Goal: Information Seeking & Learning: Learn about a topic

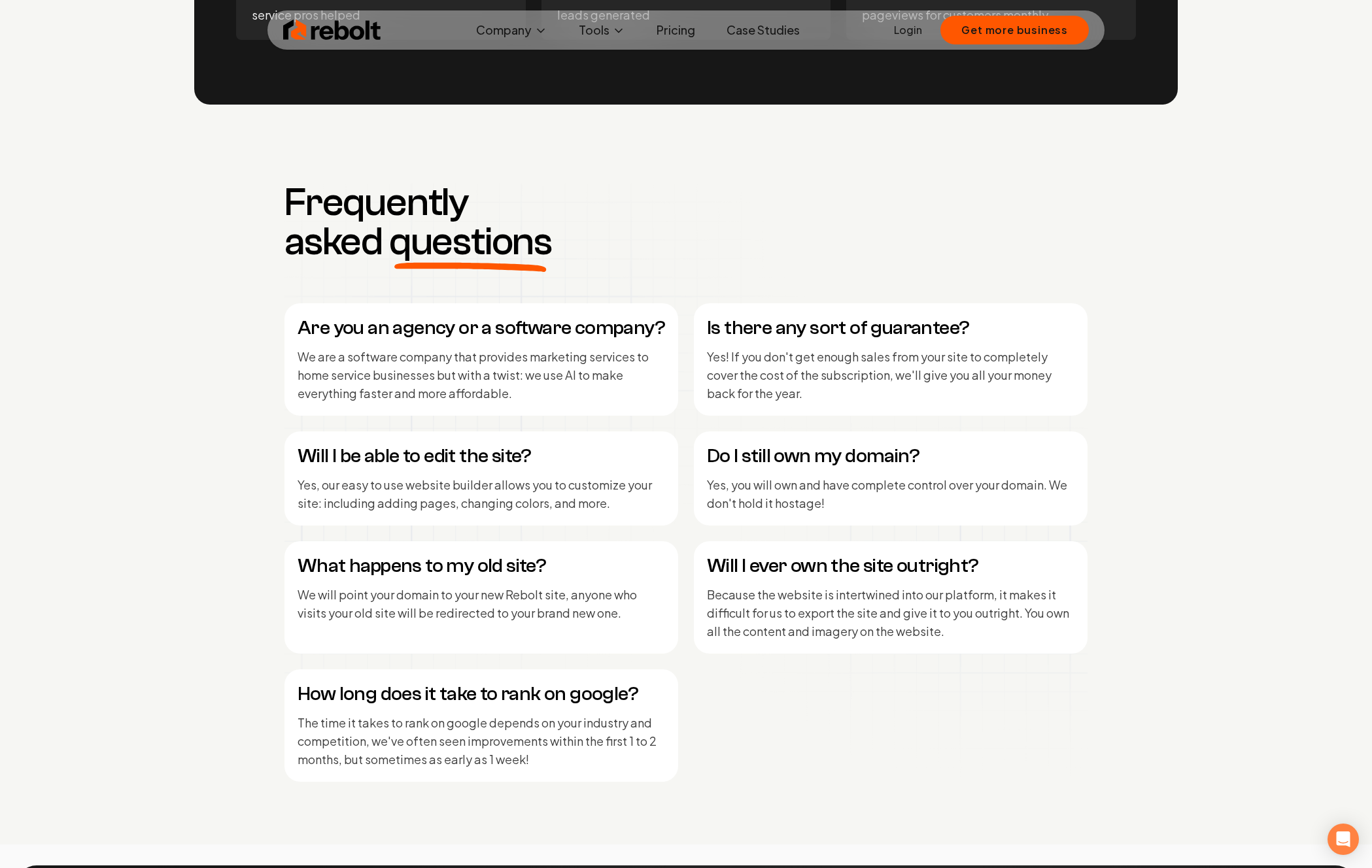
scroll to position [5530, 0]
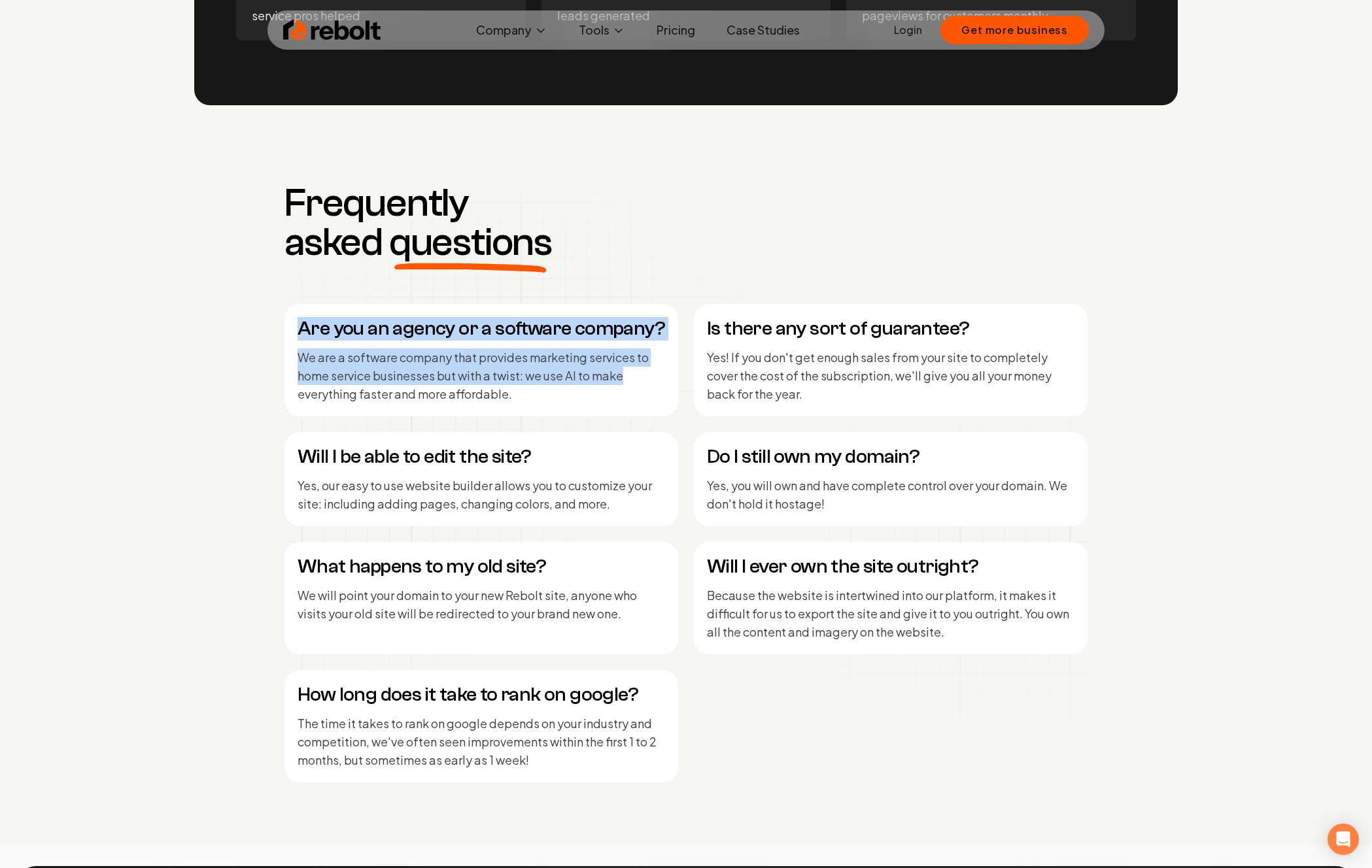
drag, startPoint x: 299, startPoint y: 320, endPoint x: 678, endPoint y: 371, distance: 382.4
click at [631, 377] on div "Are you an agency or a software company? We are a software company that provide…" at bounding box center [481, 360] width 394 height 113
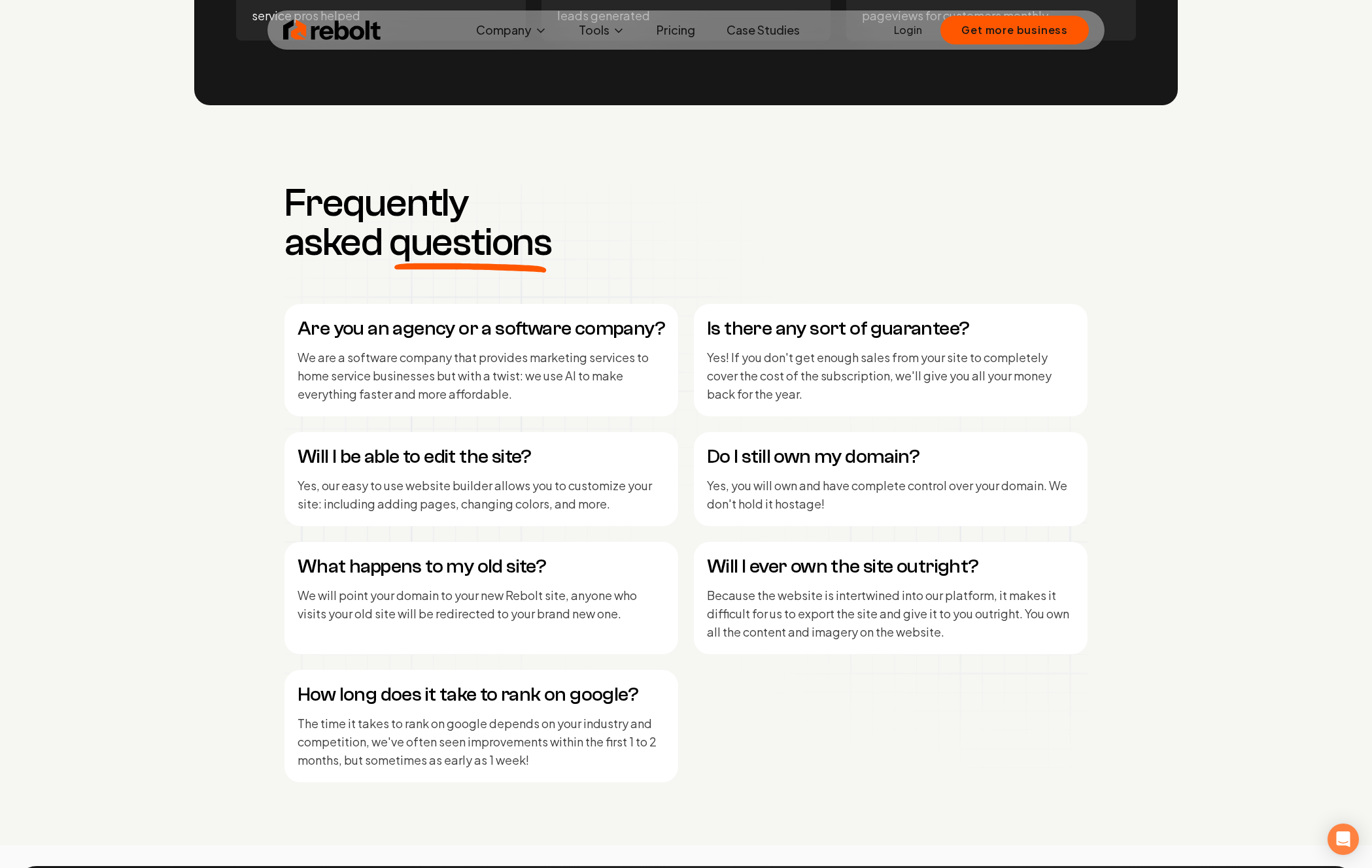
click at [749, 356] on p "Yes! If you don't get enough sales from your site to completely cover the cost …" at bounding box center [890, 375] width 368 height 55
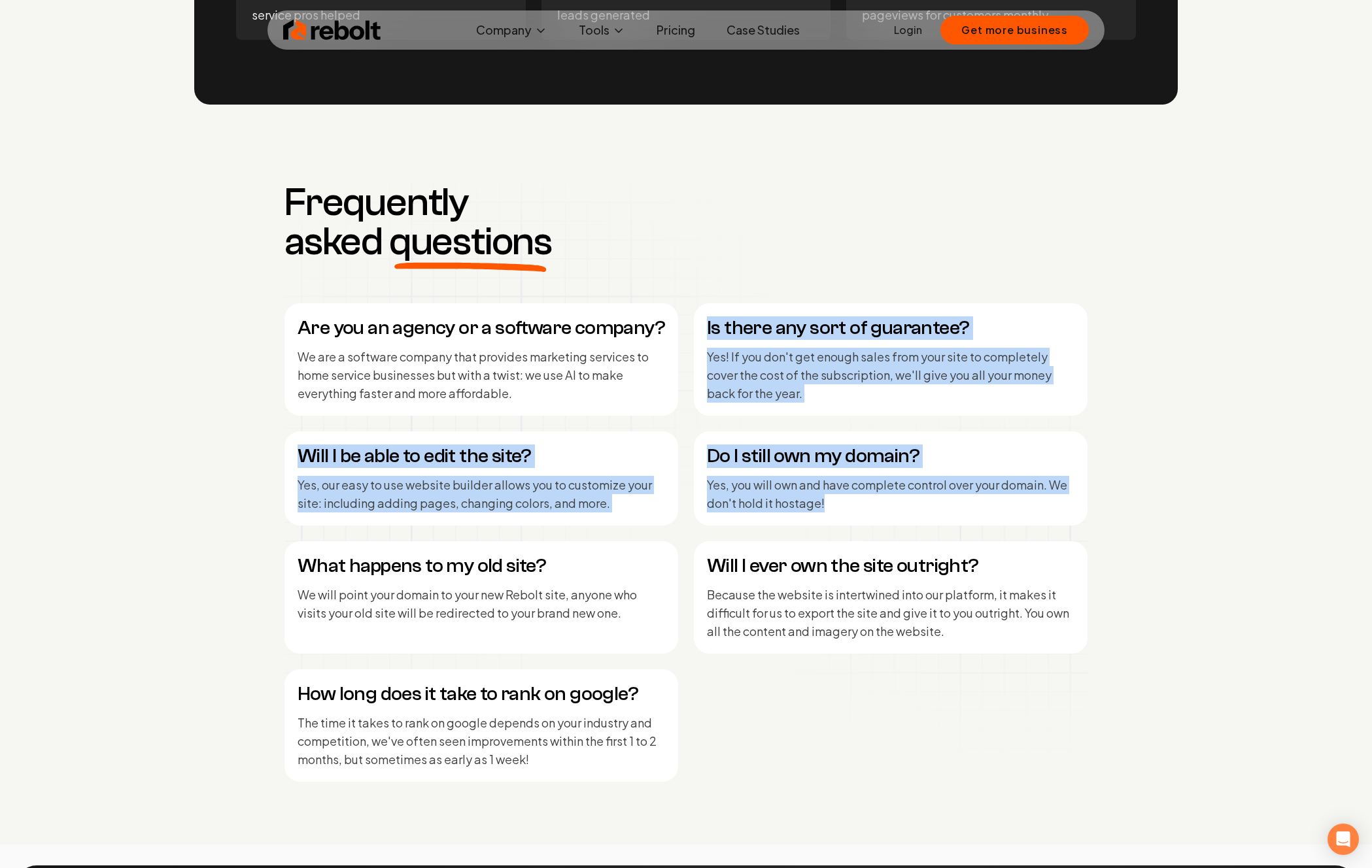
scroll to position [5527, 0]
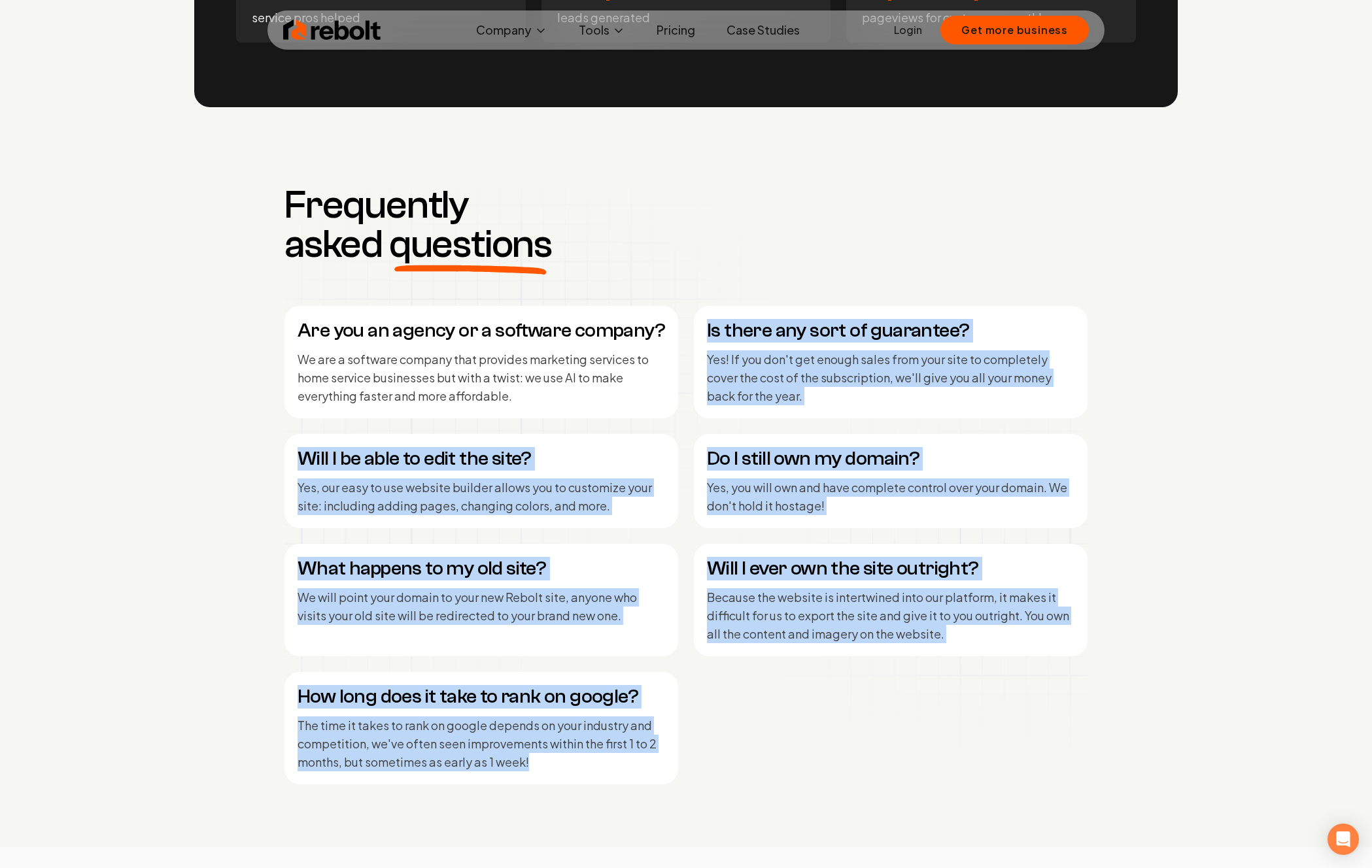
drag, startPoint x: 703, startPoint y: 322, endPoint x: 648, endPoint y: 764, distance: 445.4
click at [648, 764] on div "Are you an agency or a software company? We are a software company that provide…" at bounding box center [686, 545] width 803 height 478
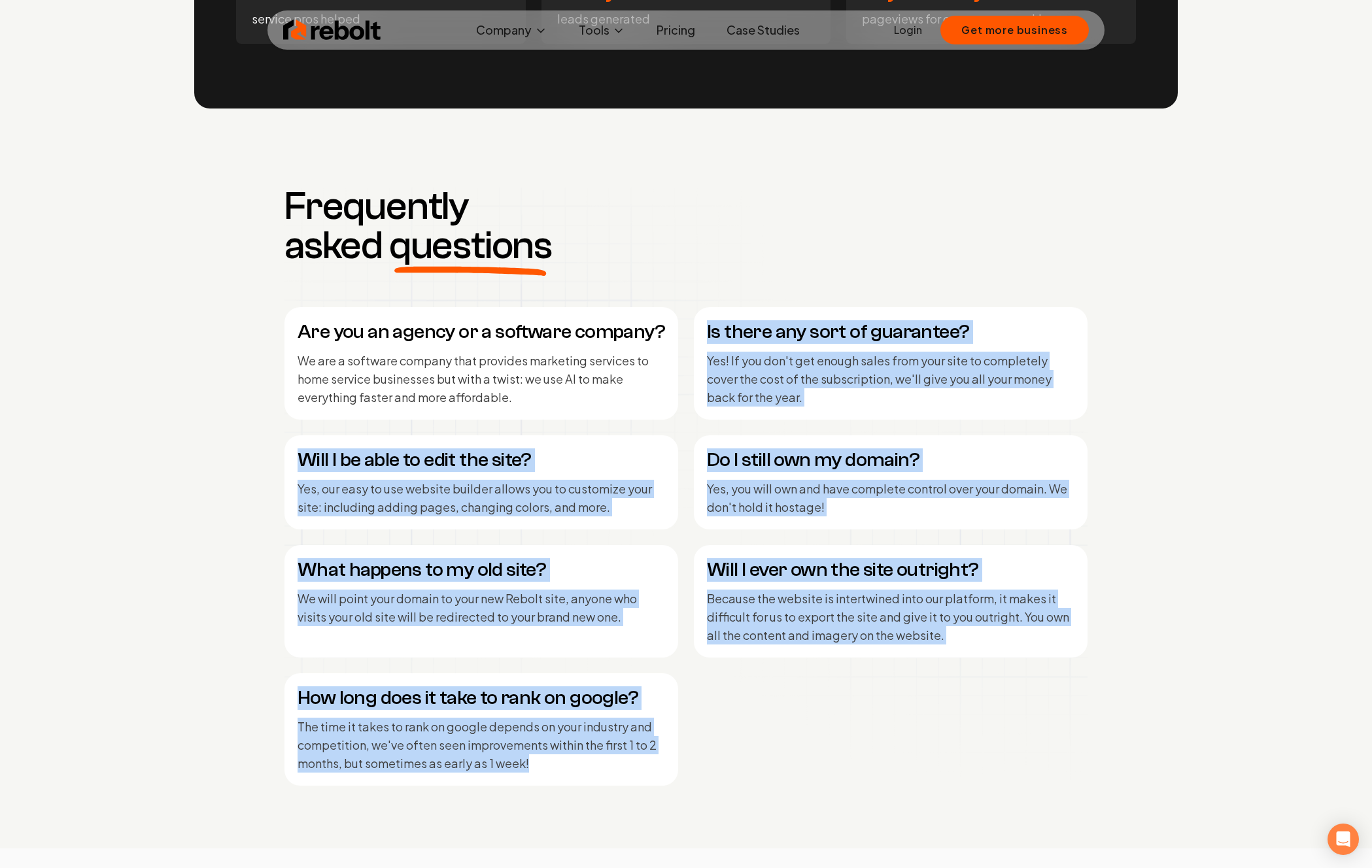
copy div "Is there any sort of guarantee? Yes! If you don't get enough sales from your si…"
click at [688, 31] on link "Pricing" at bounding box center [676, 30] width 60 height 26
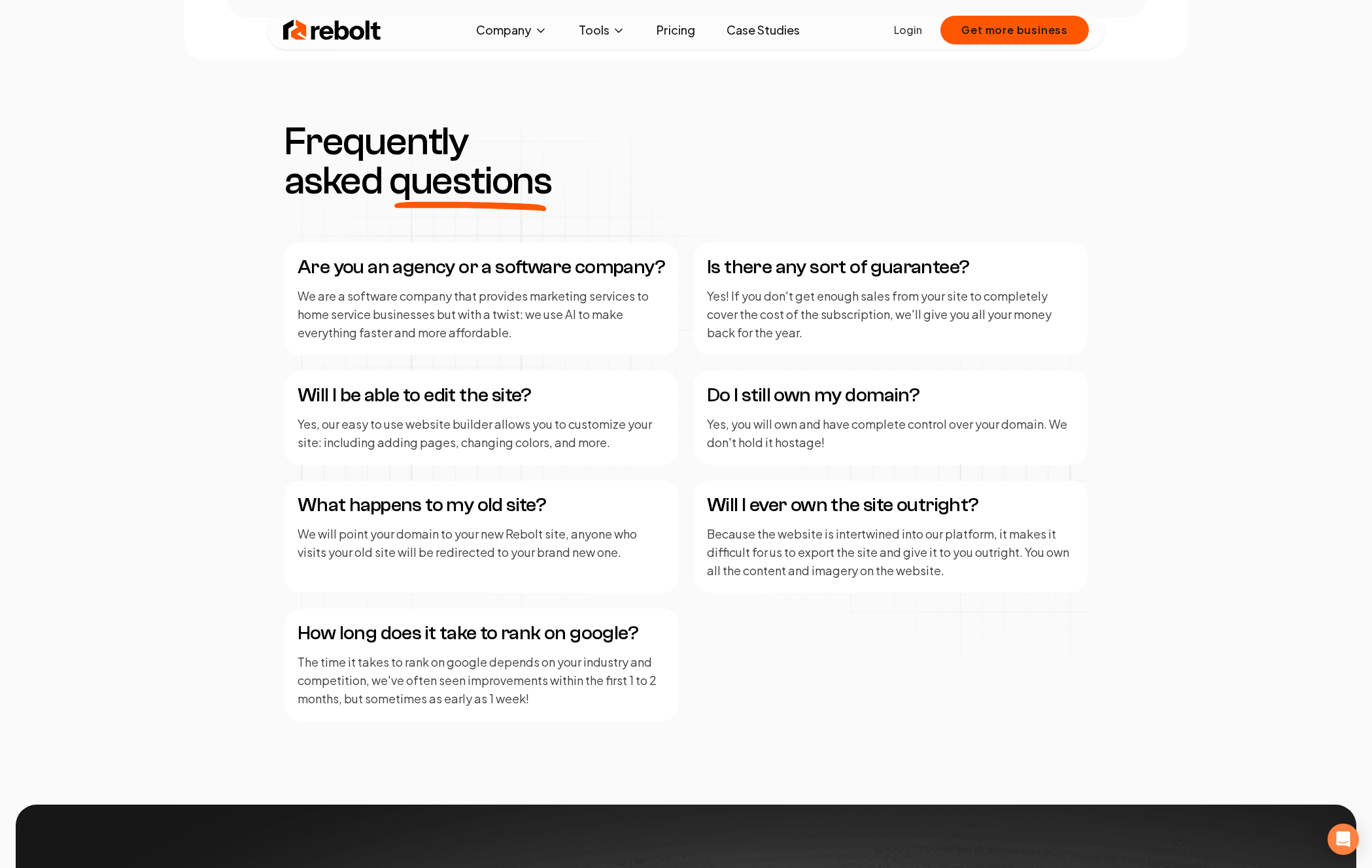
scroll to position [1501, 0]
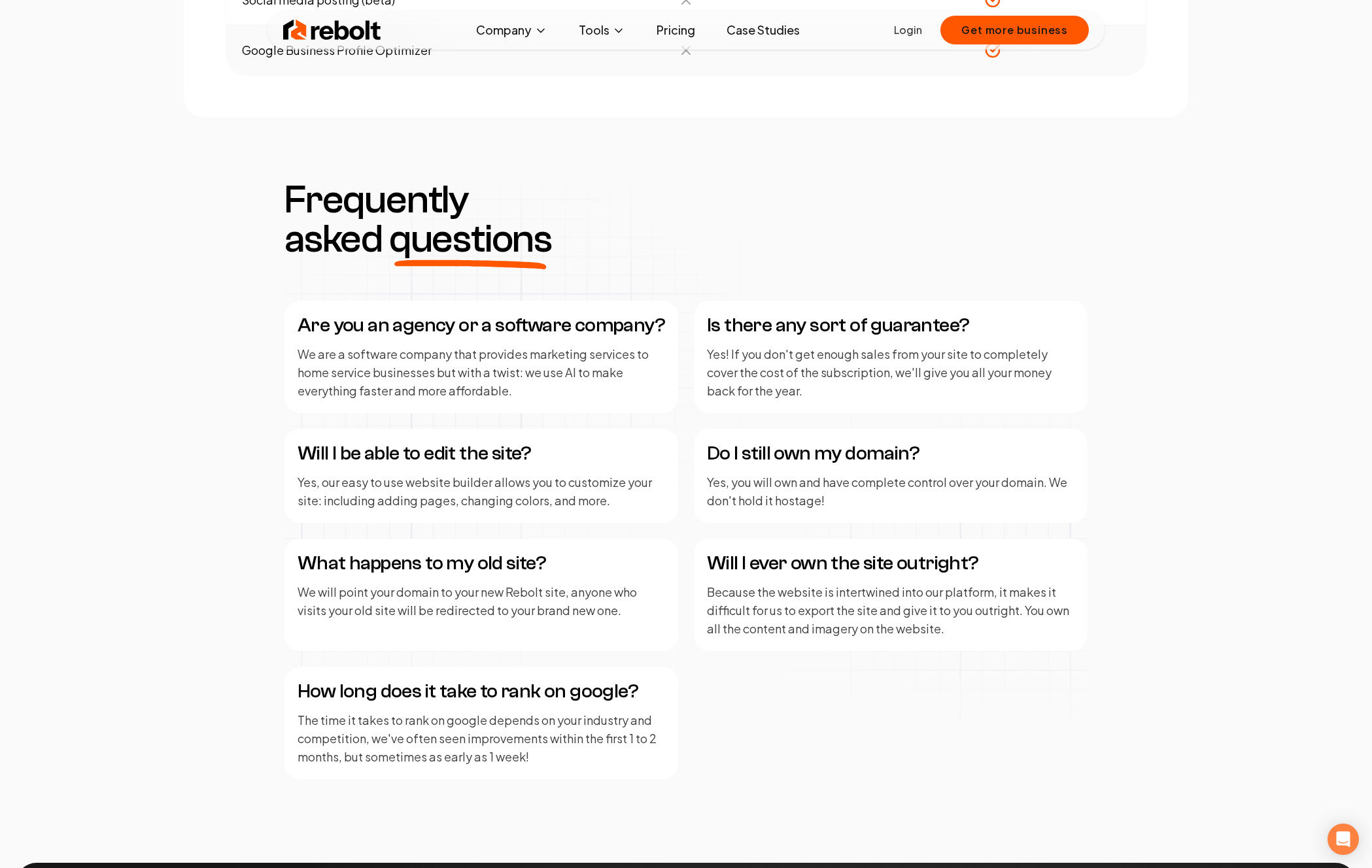
click at [679, 36] on link "Pricing" at bounding box center [676, 30] width 60 height 26
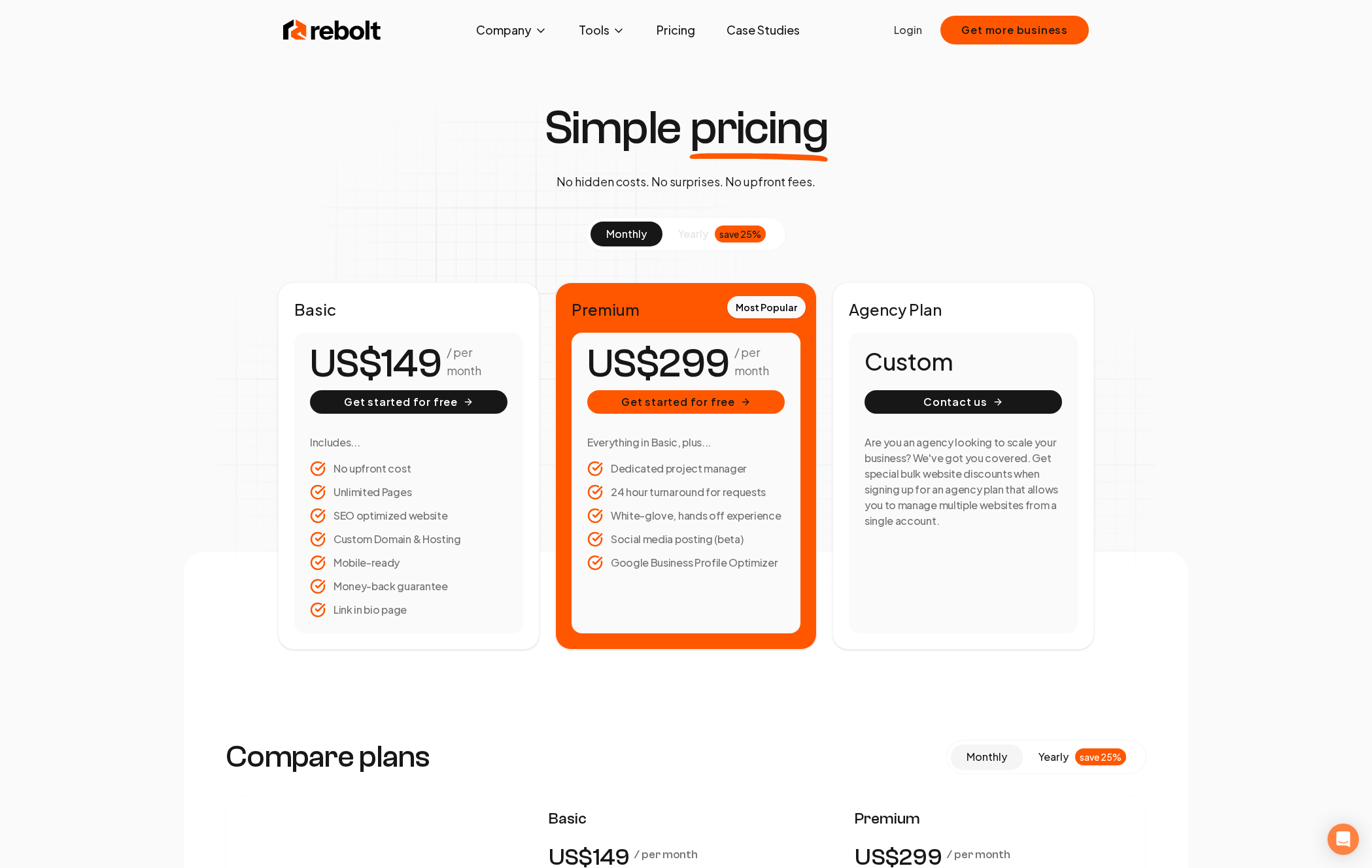
click at [707, 236] on button "yearly save 25%" at bounding box center [722, 234] width 119 height 25
click at [606, 230] on span "monthly" at bounding box center [626, 234] width 41 height 14
